Goal: Information Seeking & Learning: Learn about a topic

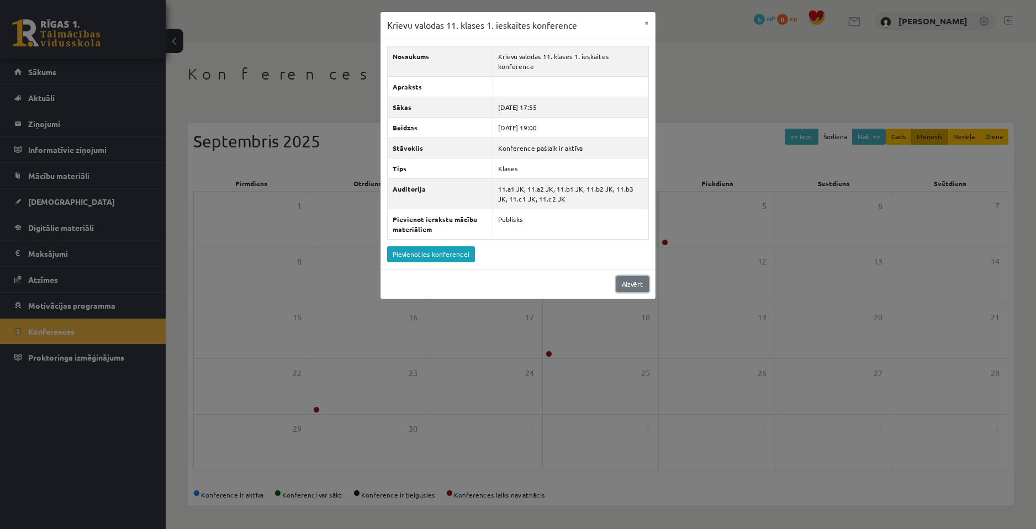
click at [621, 276] on link "Aizvērt" at bounding box center [633, 284] width 33 height 16
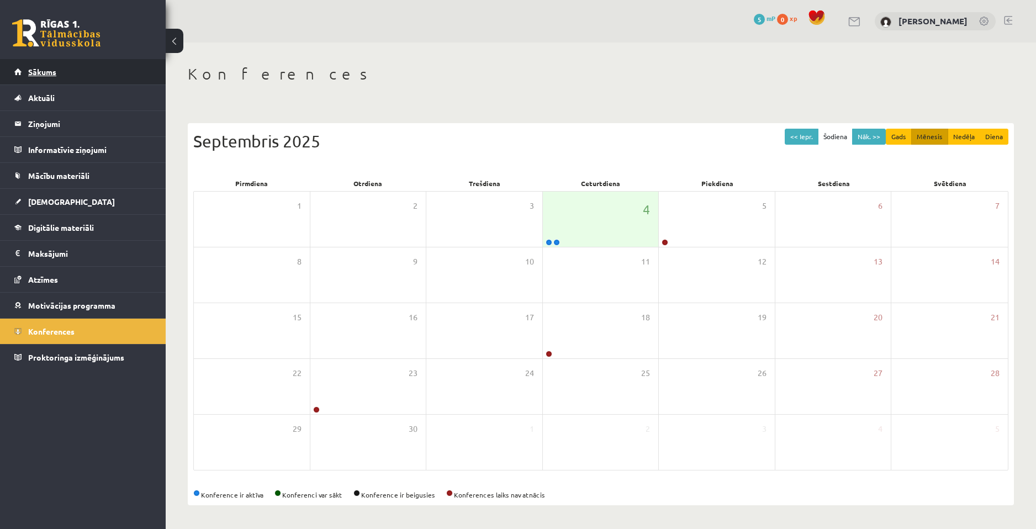
click at [85, 70] on link "Sākums" at bounding box center [83, 71] width 138 height 25
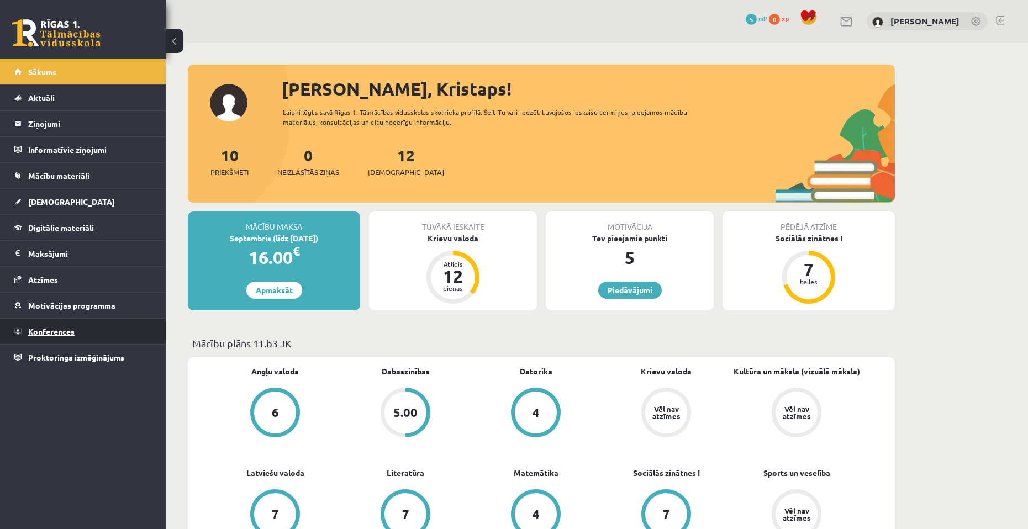
click at [84, 338] on link "Konferences" at bounding box center [83, 331] width 138 height 25
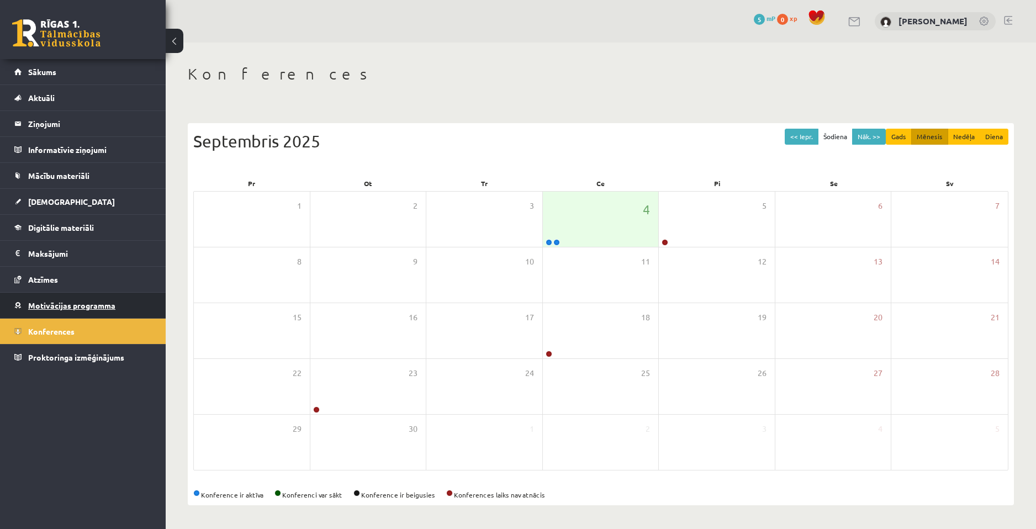
click at [84, 312] on link "Motivācijas programma" at bounding box center [83, 305] width 138 height 25
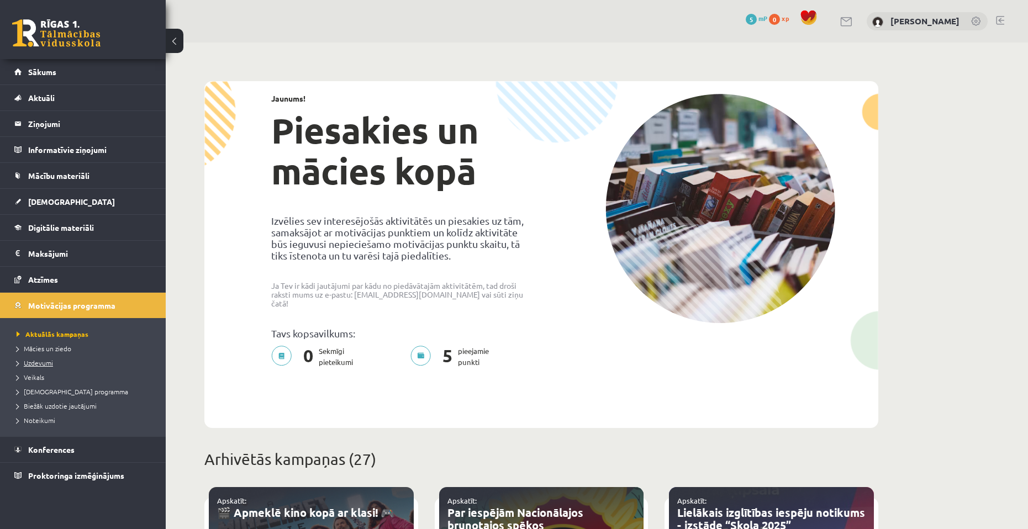
click at [56, 364] on link "Uzdevumi" at bounding box center [86, 363] width 138 height 10
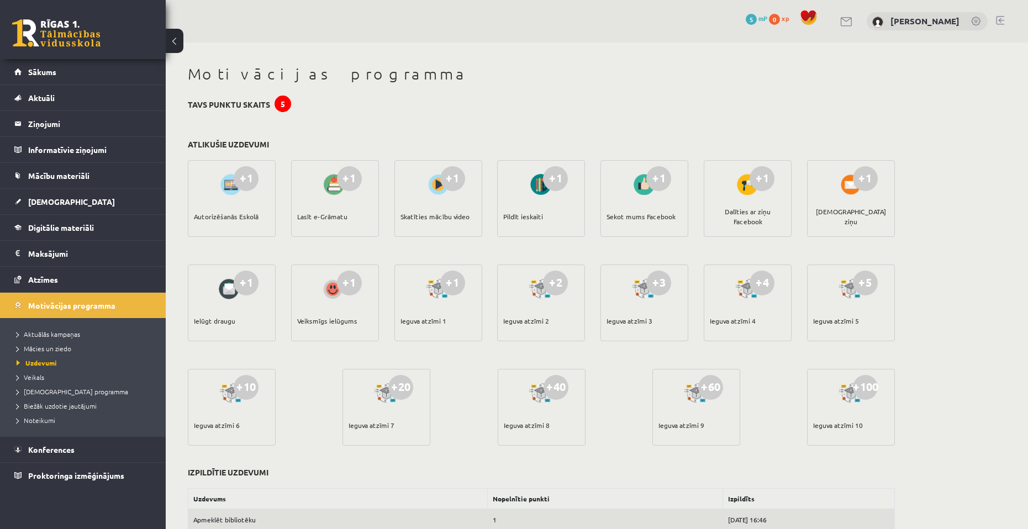
drag, startPoint x: 656, startPoint y: 428, endPoint x: 715, endPoint y: 428, distance: 58.6
click at [715, 428] on div "+60 Ieguva atzīmi 9" at bounding box center [696, 407] width 88 height 77
click at [701, 434] on div "Ieguva atzīmi 9" at bounding box center [681, 425] width 46 height 39
click at [782, 19] on span "xp" at bounding box center [785, 18] width 7 height 9
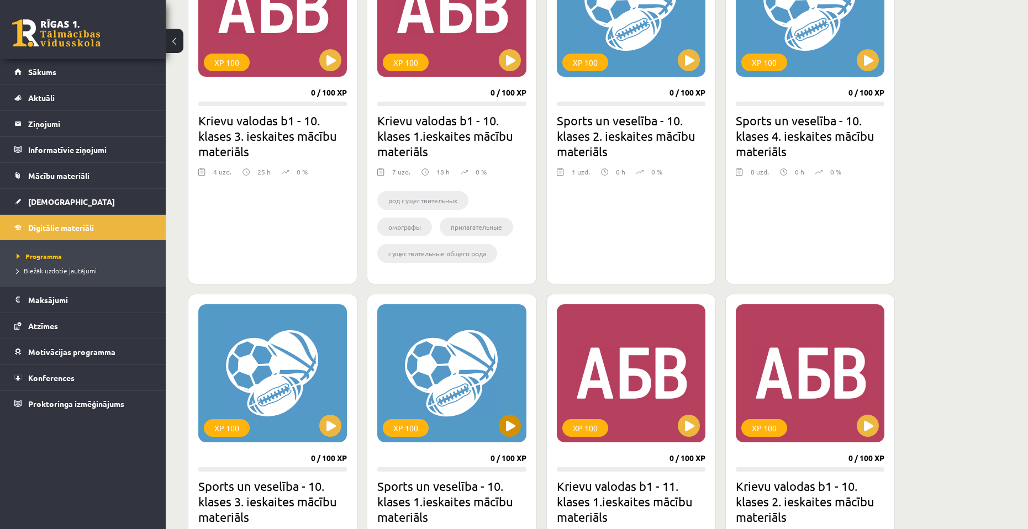
scroll to position [221, 0]
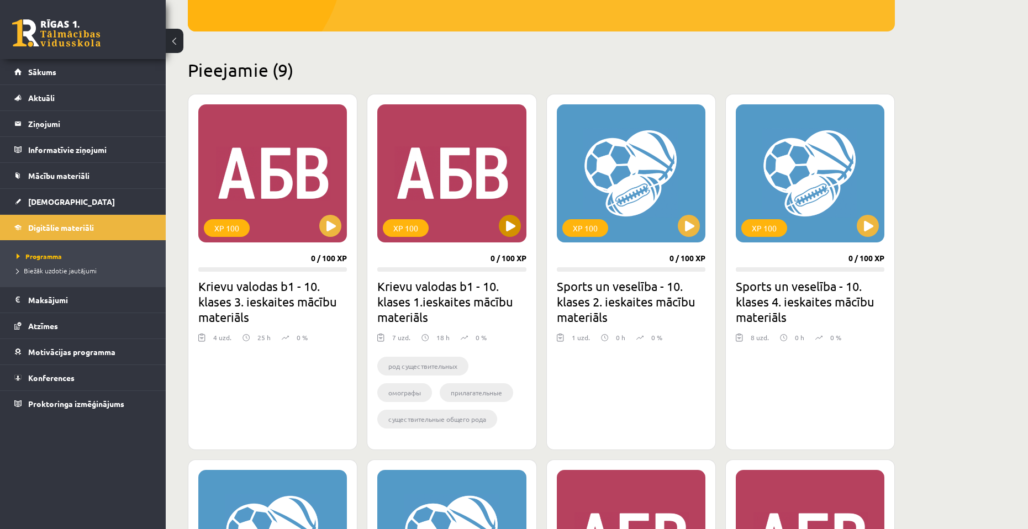
click at [483, 183] on div "XP 100" at bounding box center [451, 173] width 149 height 138
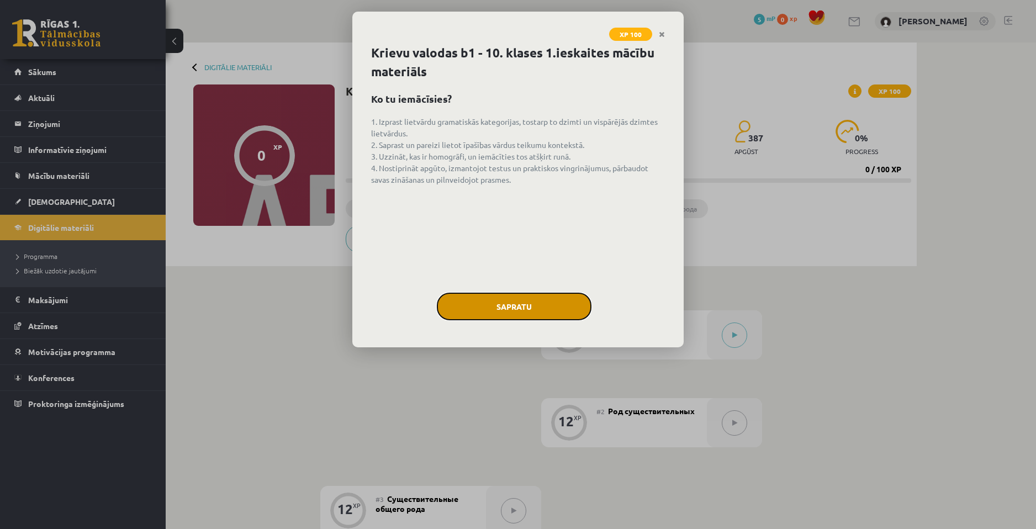
click at [540, 299] on button "Sapratu" at bounding box center [514, 307] width 155 height 28
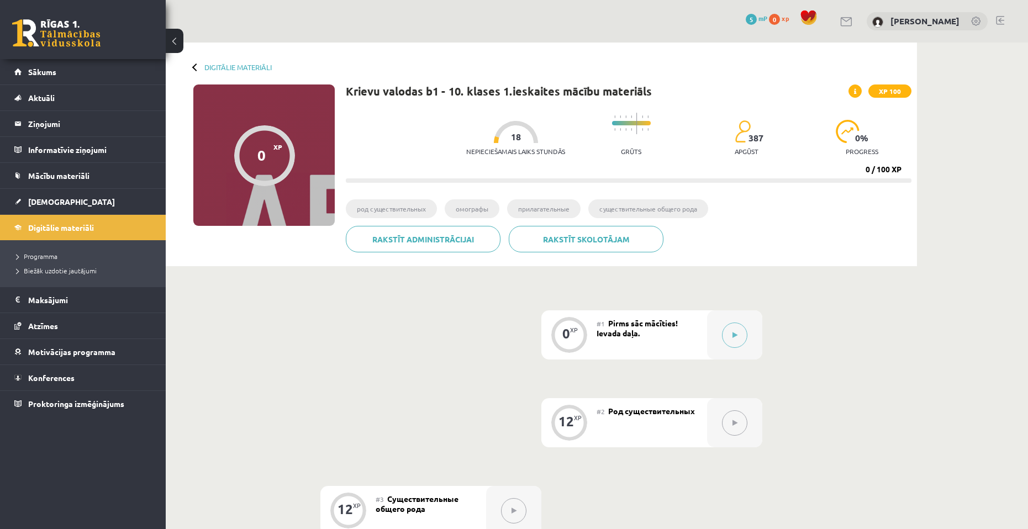
click at [912, 137] on div "Digitālie materiāli 0 XP XP 100 0 / 100 XP Krievu valodas b1 - 10. klases 1.ies…" at bounding box center [541, 155] width 751 height 224
click at [857, 88] on span at bounding box center [855, 91] width 13 height 13
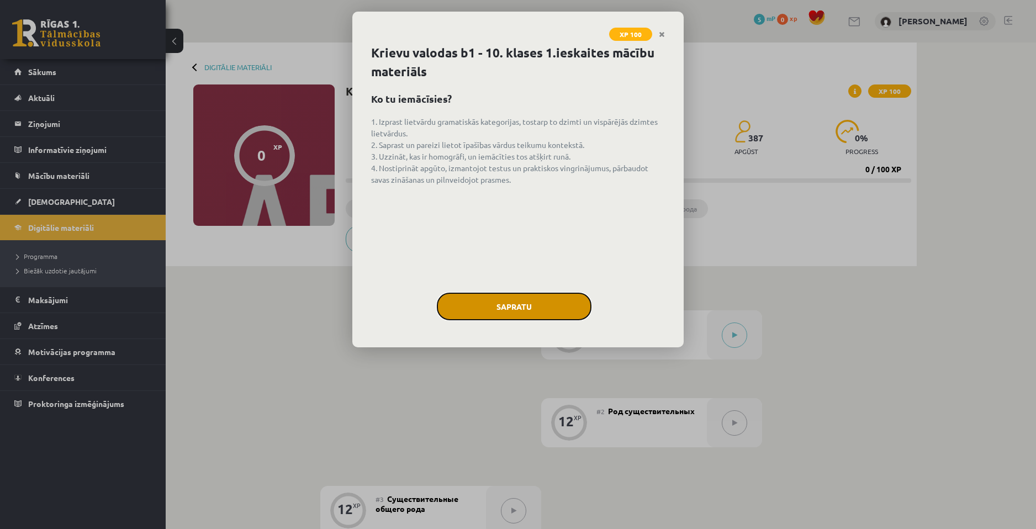
click at [523, 296] on button "Sapratu" at bounding box center [514, 307] width 155 height 28
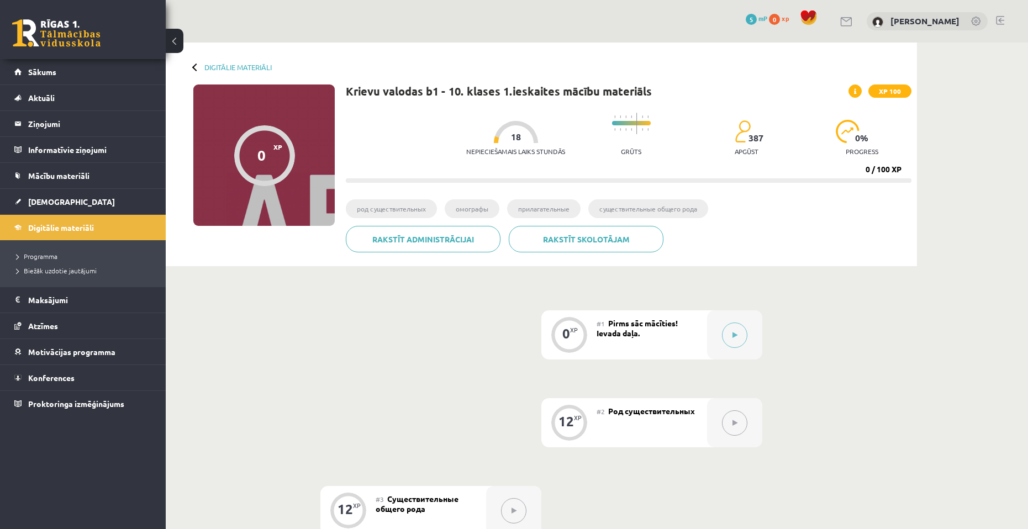
click at [175, 50] on button at bounding box center [175, 41] width 18 height 24
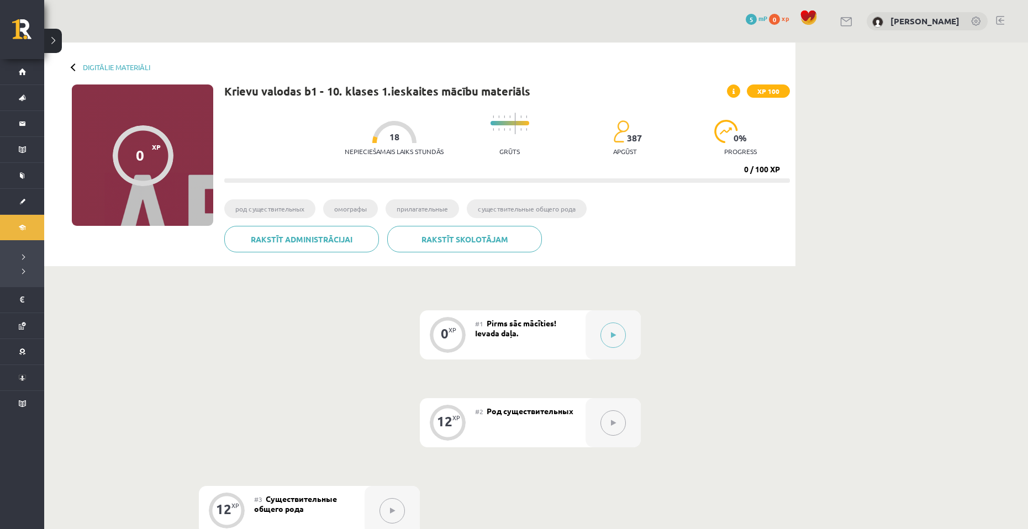
click at [54, 44] on button at bounding box center [53, 41] width 18 height 24
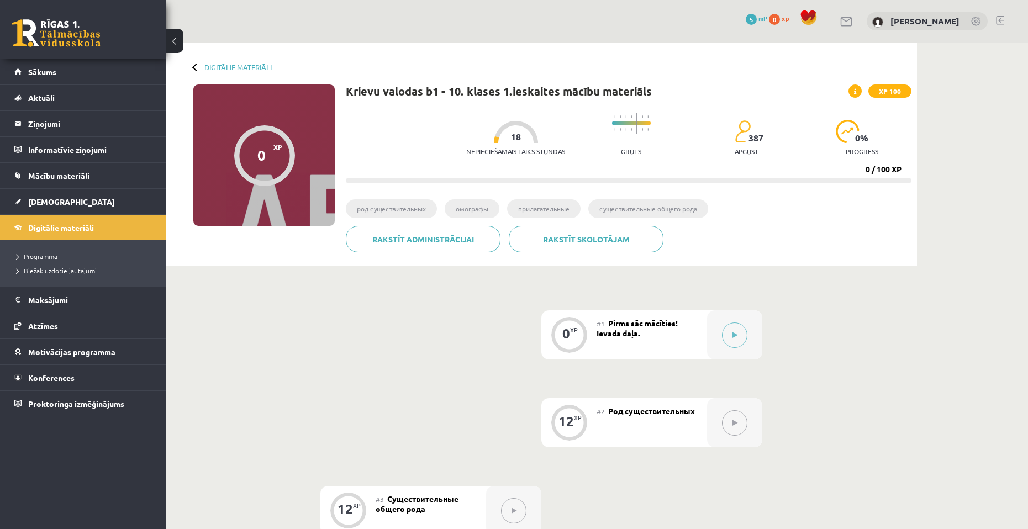
click at [192, 69] on div "Digitālie materiāli 0 XP XP 100 0 / 100 XP Krievu valodas b1 - 10. klases 1.ies…" at bounding box center [541, 155] width 751 height 224
click at [196, 67] on div at bounding box center [196, 67] width 8 height 8
click at [56, 62] on link "Sākums" at bounding box center [83, 71] width 138 height 25
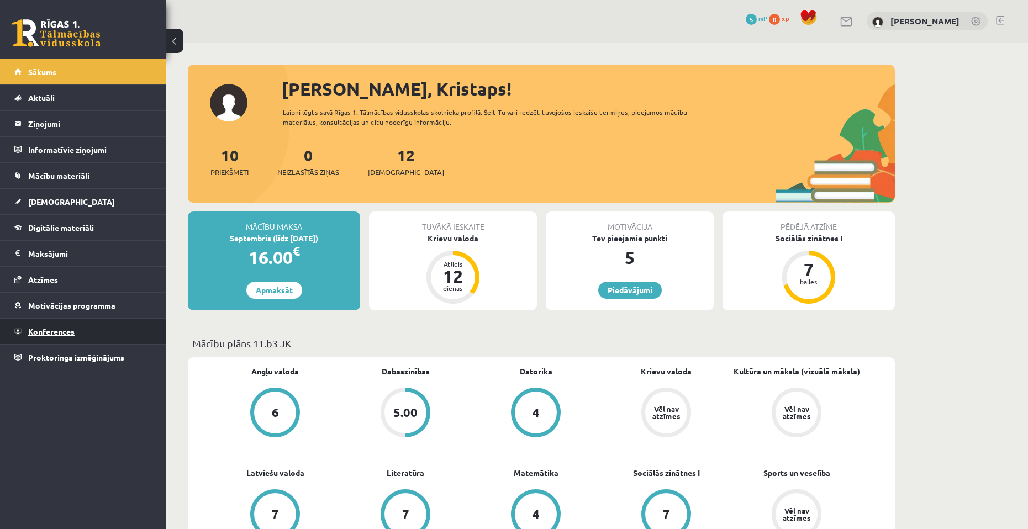
click at [65, 332] on span "Konferences" at bounding box center [51, 331] width 46 height 10
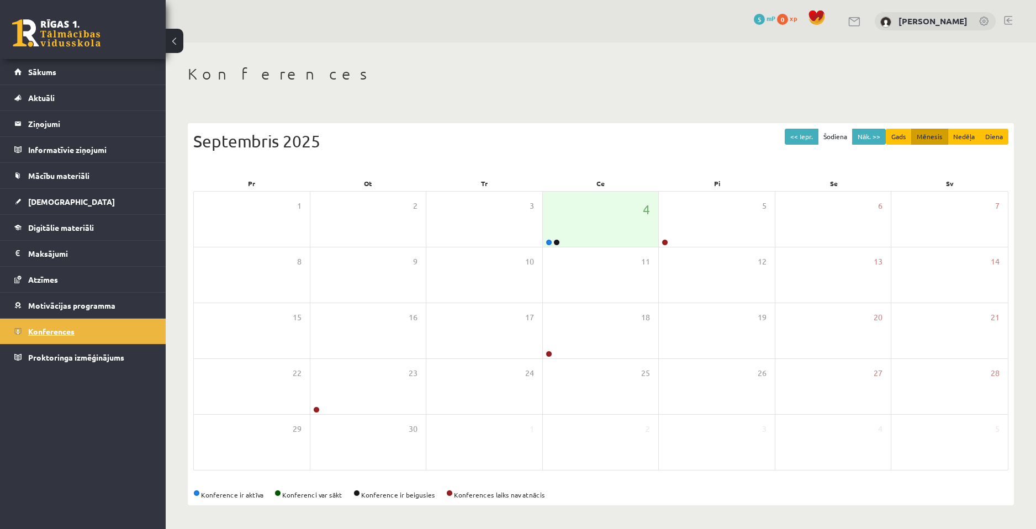
click at [69, 334] on span "Konferences" at bounding box center [51, 331] width 46 height 10
click at [69, 183] on link "Mācību materiāli" at bounding box center [83, 175] width 138 height 25
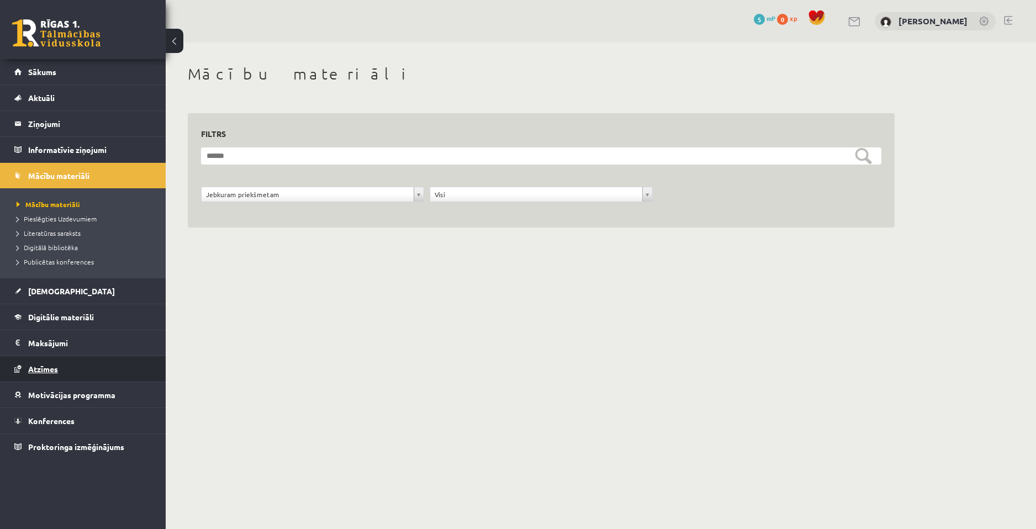
click at [65, 364] on link "Atzīmes" at bounding box center [83, 368] width 138 height 25
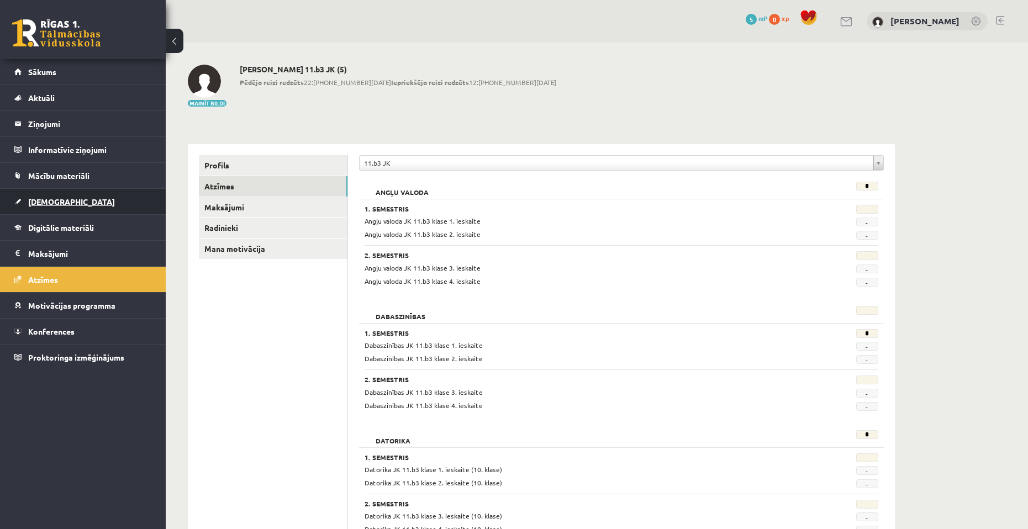
click at [96, 206] on link "[DEMOGRAPHIC_DATA]" at bounding box center [83, 201] width 138 height 25
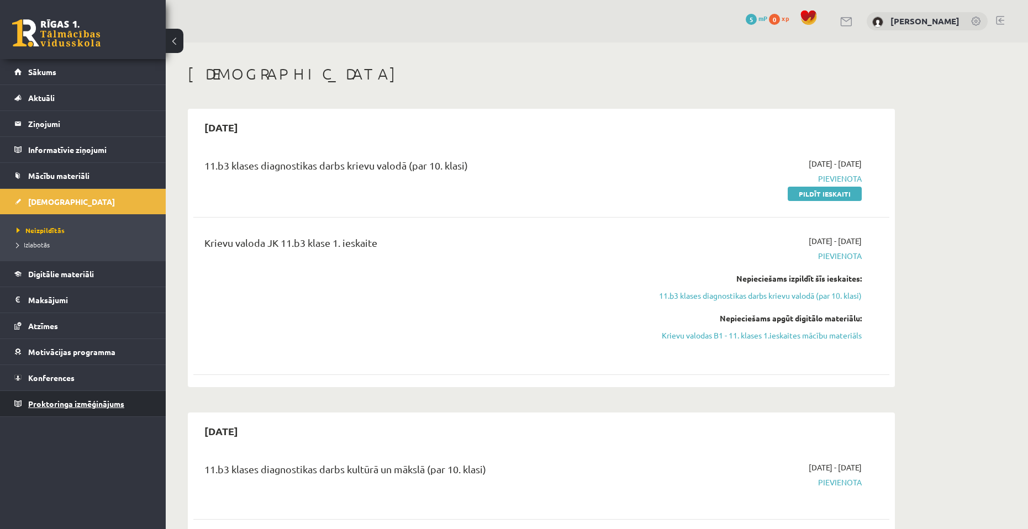
click at [78, 407] on span "Proktoringa izmēģinājums" at bounding box center [76, 404] width 96 height 10
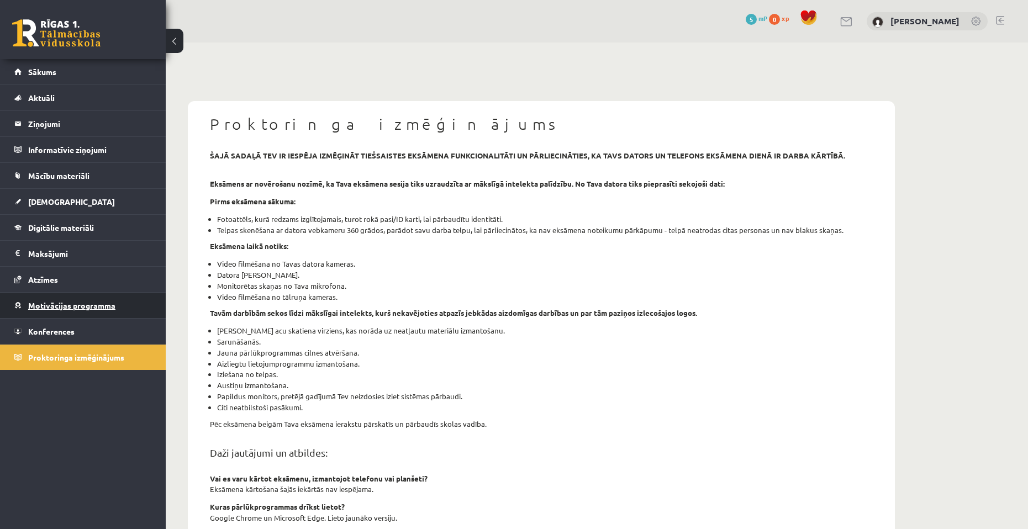
click at [89, 305] on span "Motivācijas programma" at bounding box center [71, 306] width 87 height 10
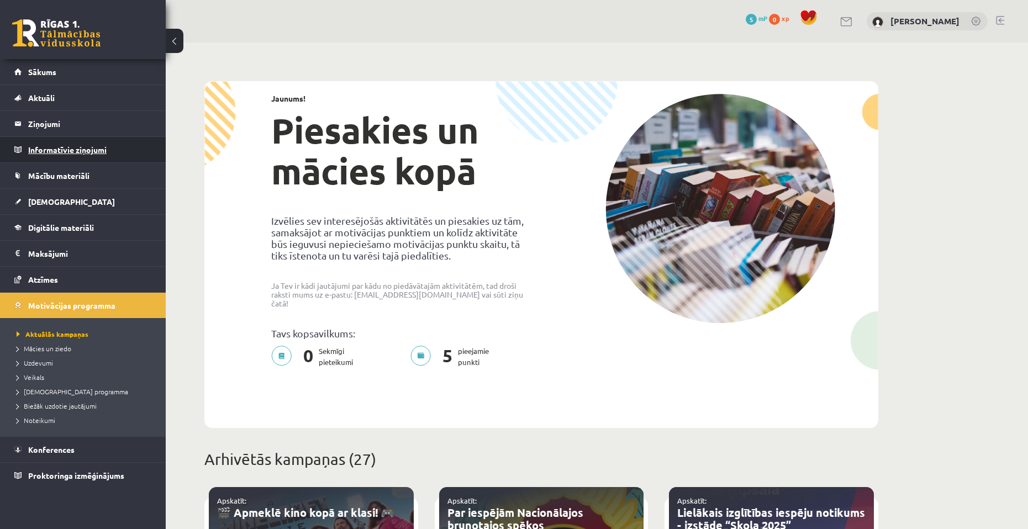
click at [108, 148] on legend "Informatīvie ziņojumi 0" at bounding box center [90, 149] width 124 height 25
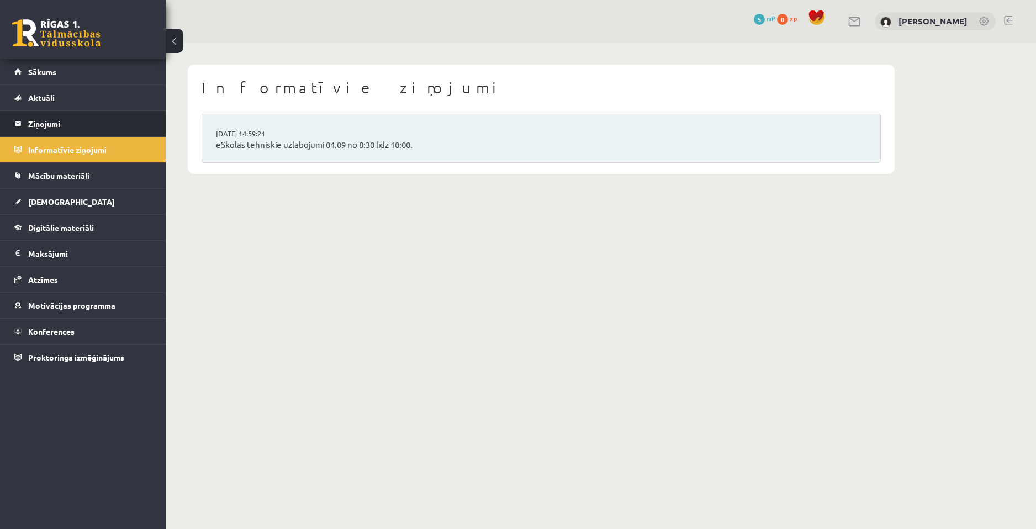
click at [94, 125] on legend "Ziņojumi 0" at bounding box center [90, 123] width 124 height 25
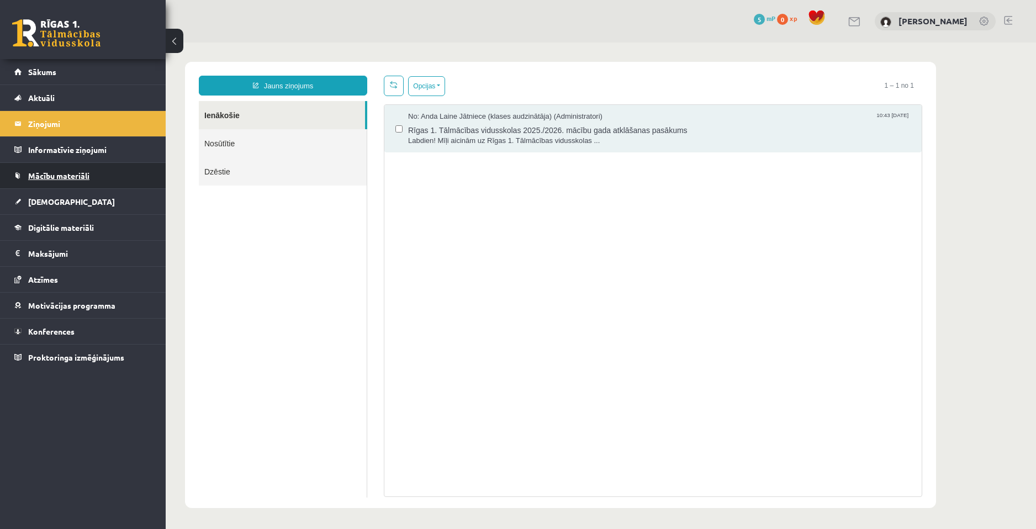
click at [87, 169] on link "Mācību materiāli" at bounding box center [83, 175] width 138 height 25
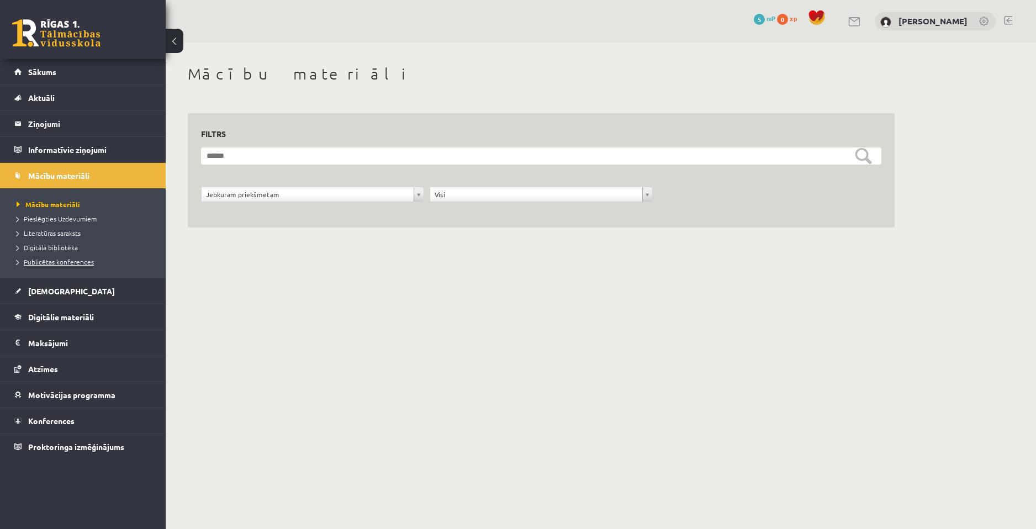
click at [75, 258] on span "Publicētas konferences" at bounding box center [55, 261] width 77 height 9
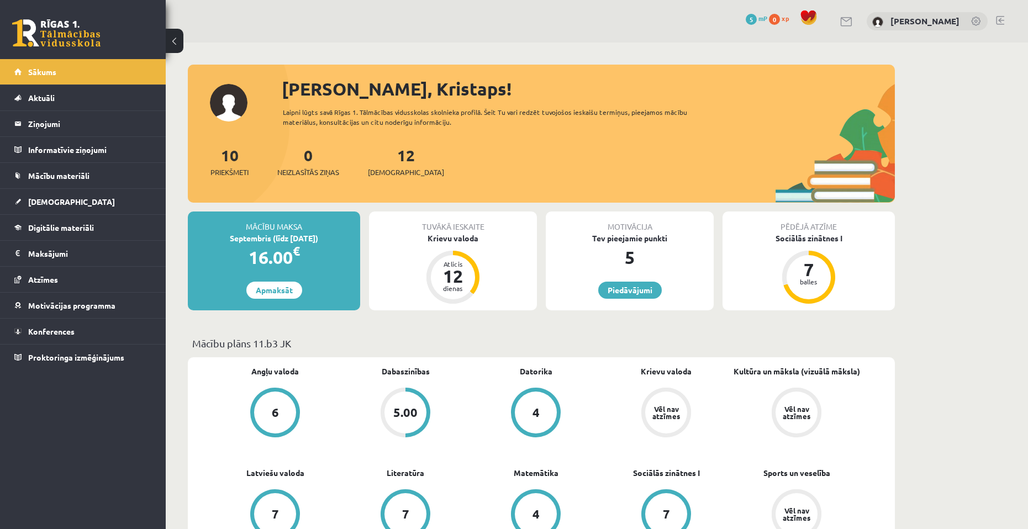
click at [626, 251] on div "5" at bounding box center [630, 257] width 168 height 27
click at [76, 314] on link "Motivācijas programma" at bounding box center [83, 305] width 138 height 25
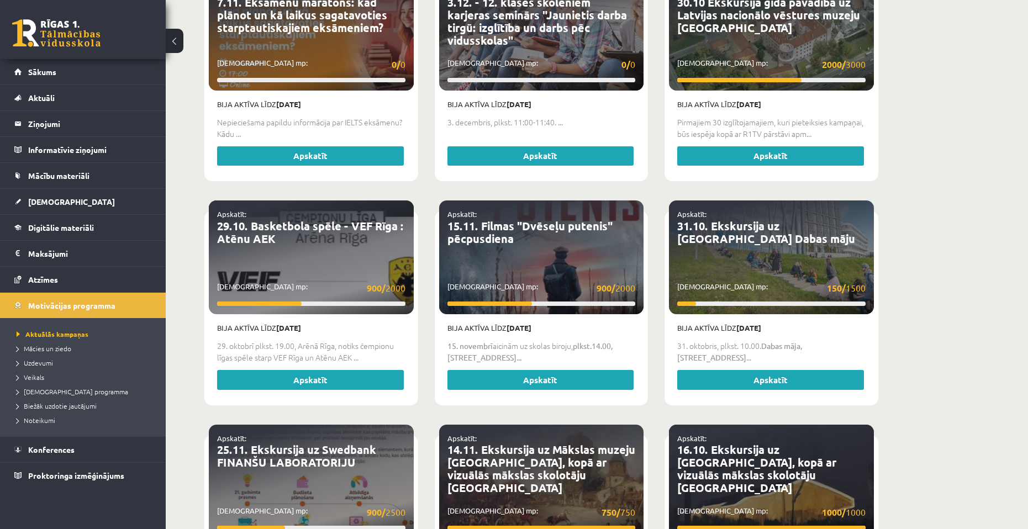
scroll to position [1160, 0]
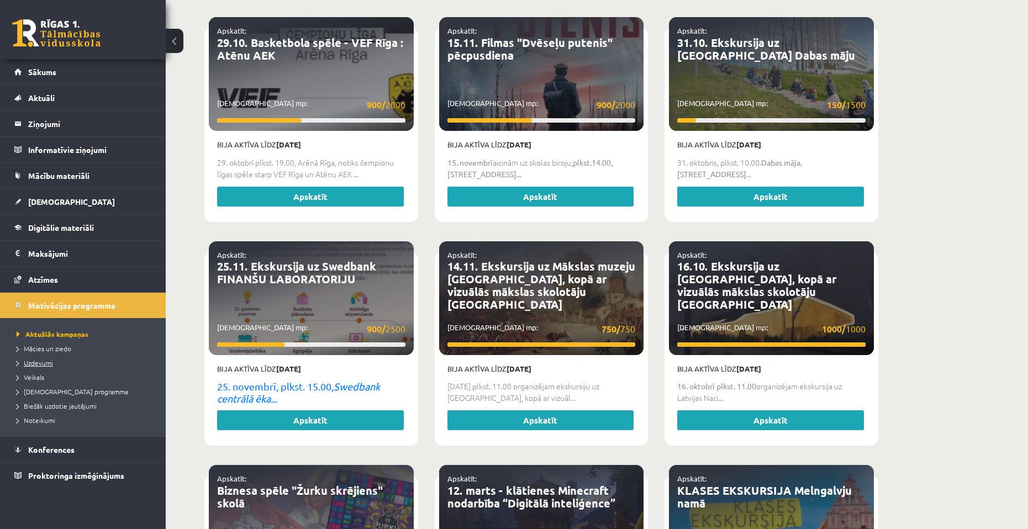
click at [40, 364] on span "Uzdevumi" at bounding box center [35, 363] width 36 height 9
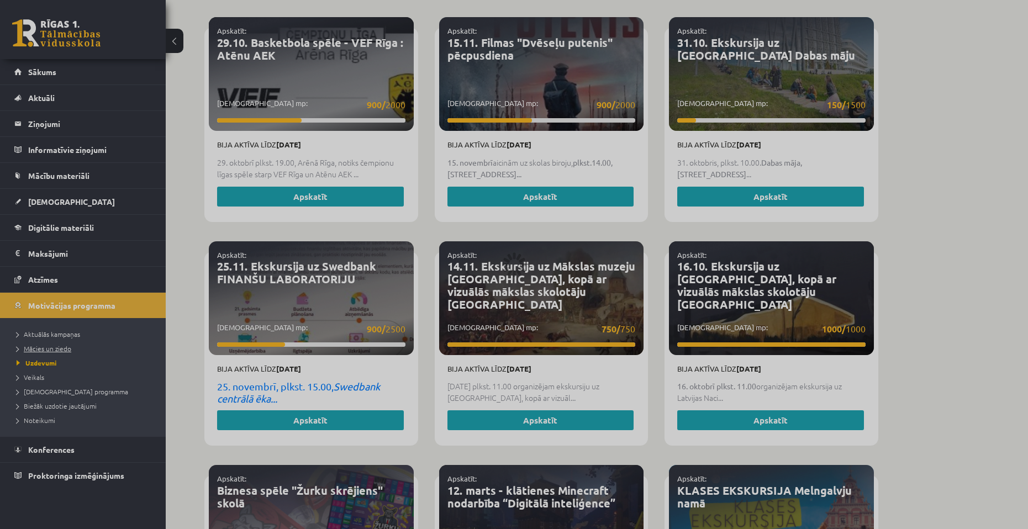
scroll to position [112, 0]
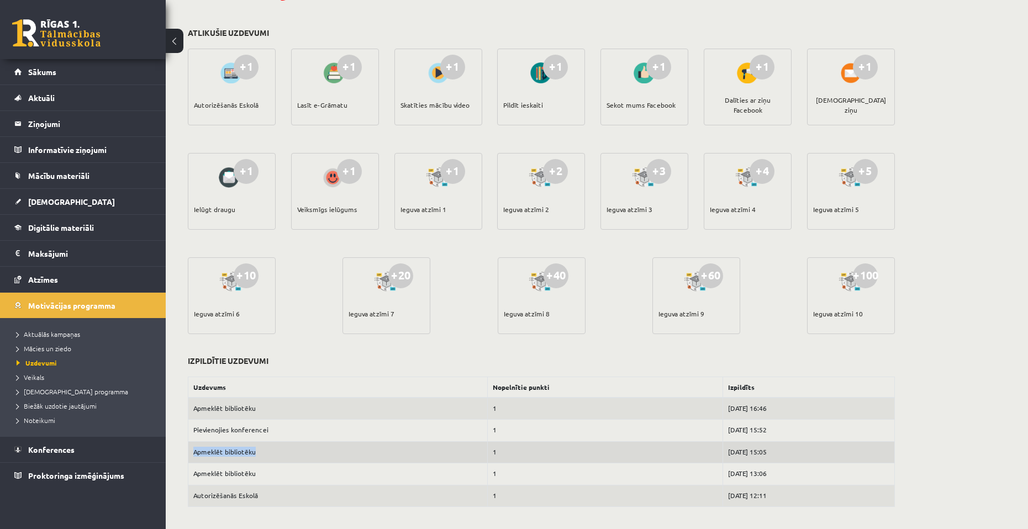
drag, startPoint x: 191, startPoint y: 455, endPoint x: 273, endPoint y: 453, distance: 81.8
click at [273, 453] on td "Apmeklēt bibliotēku" at bounding box center [337, 452] width 299 height 22
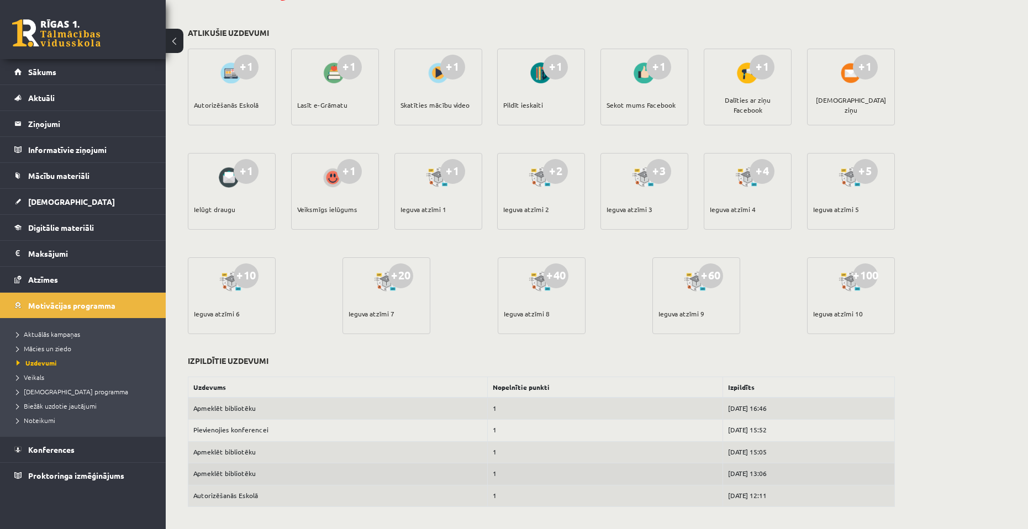
click at [276, 468] on td "Apmeklēt bibliotēku" at bounding box center [337, 474] width 299 height 22
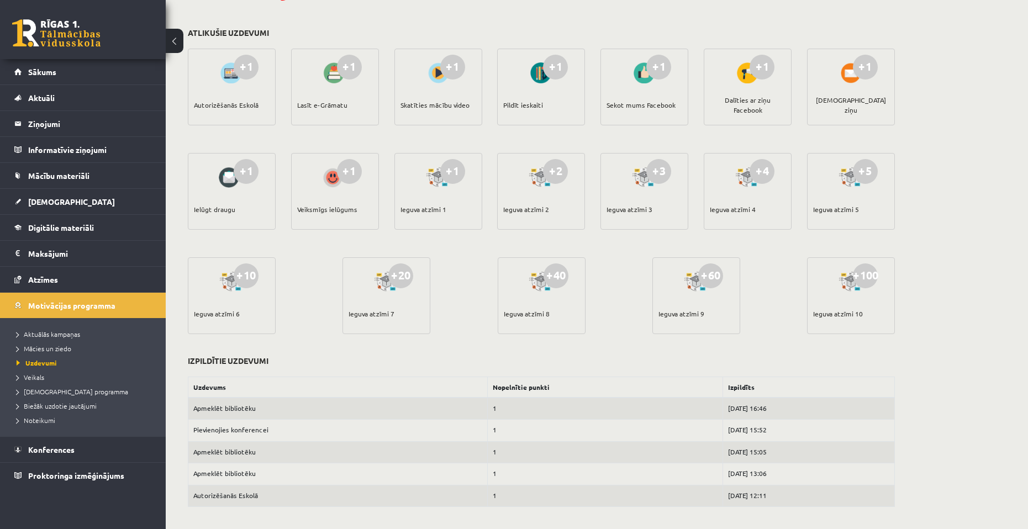
scroll to position [0, 0]
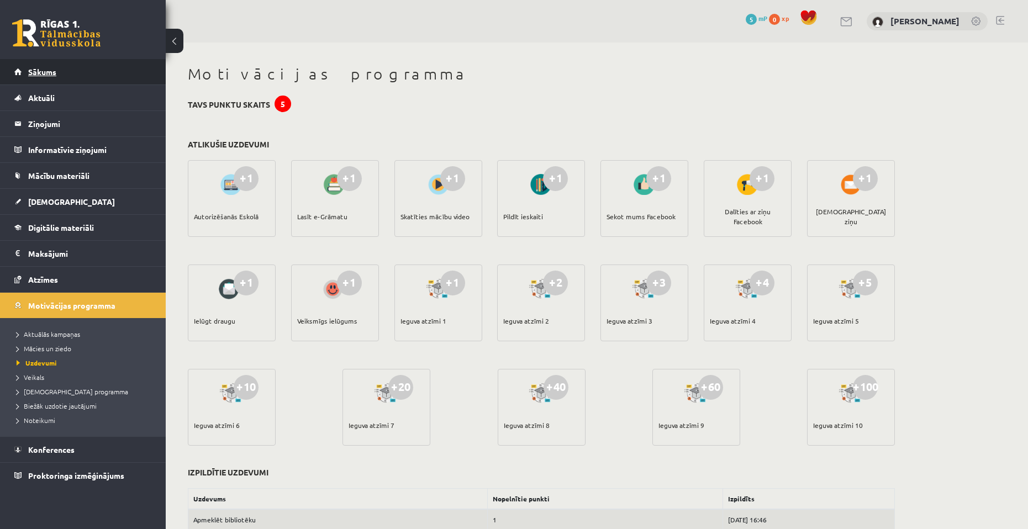
click at [57, 66] on link "Sākums" at bounding box center [83, 71] width 138 height 25
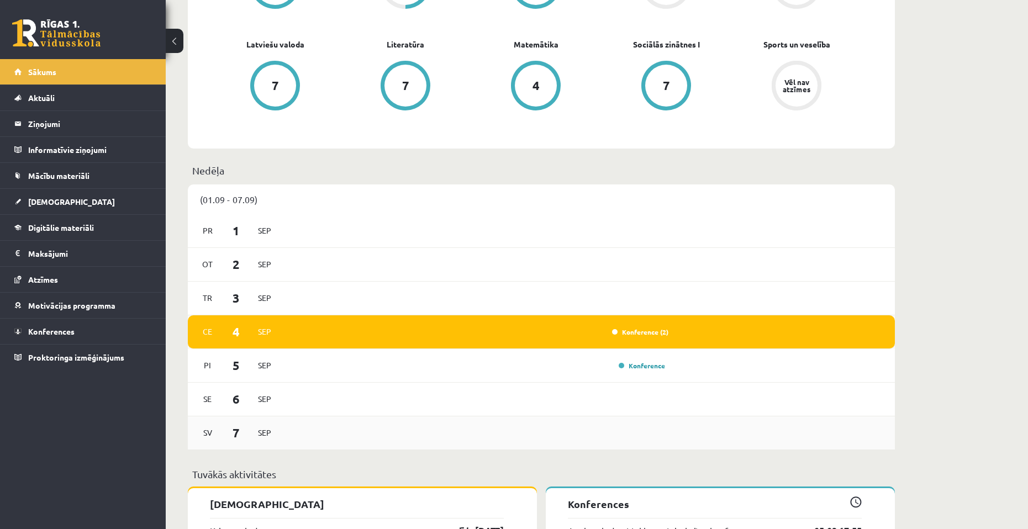
scroll to position [442, 0]
